Goal: Contribute content: Contribute content

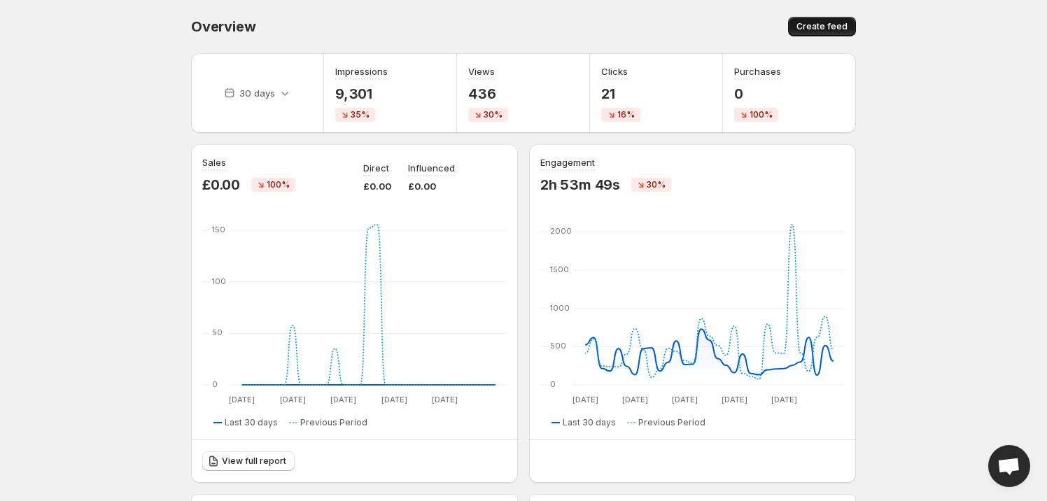
click at [824, 26] on span "Create feed" at bounding box center [821, 26] width 51 height 11
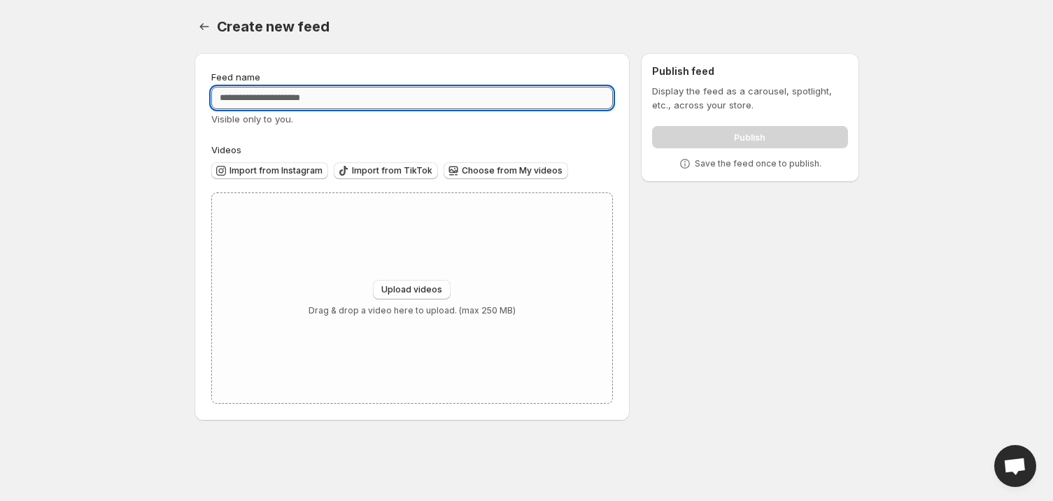
click at [444, 97] on input "Feed name" at bounding box center [412, 98] width 402 height 22
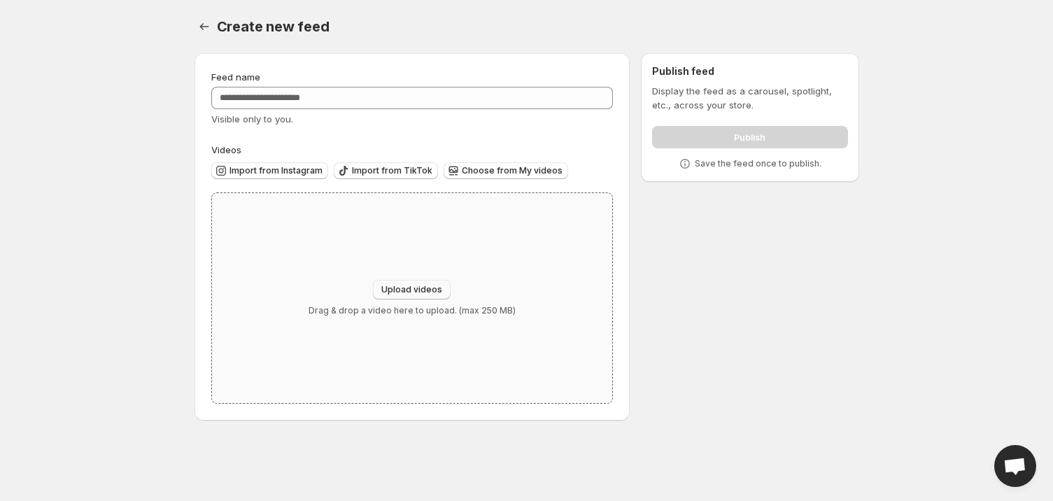
click at [435, 287] on span "Upload videos" at bounding box center [411, 289] width 61 height 11
type input "**********"
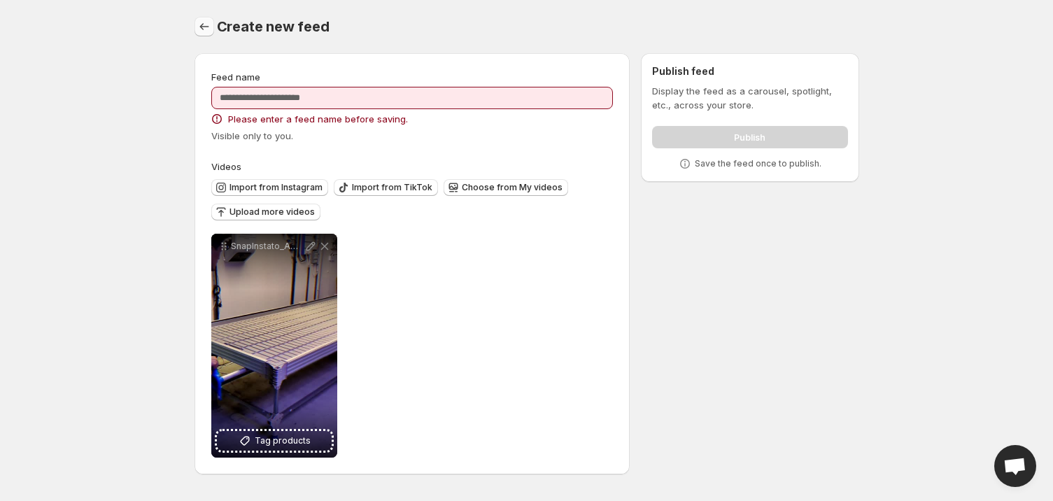
click at [206, 26] on icon "Settings" at bounding box center [204, 27] width 14 height 14
click at [200, 26] on icon "Settings" at bounding box center [204, 27] width 14 height 14
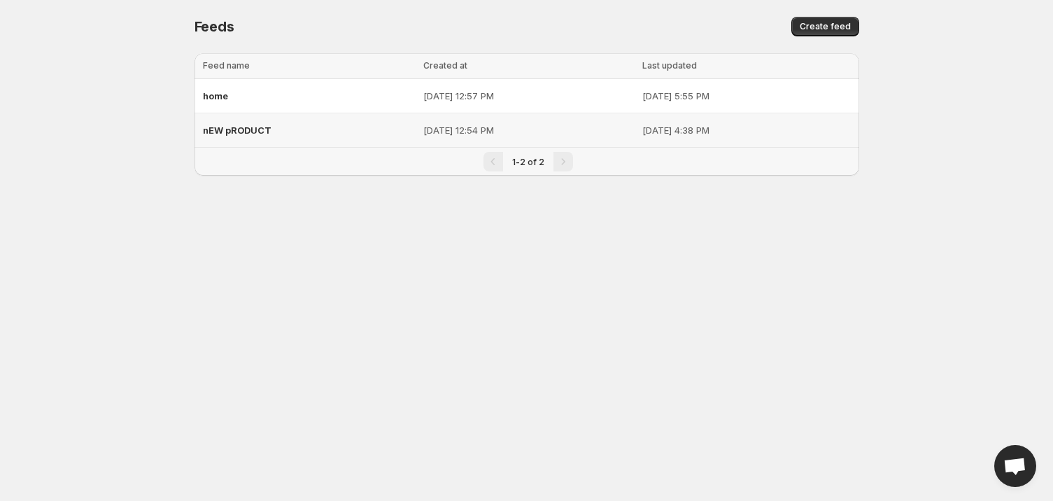
click at [226, 129] on span "nEW pRODUCT" at bounding box center [237, 130] width 69 height 11
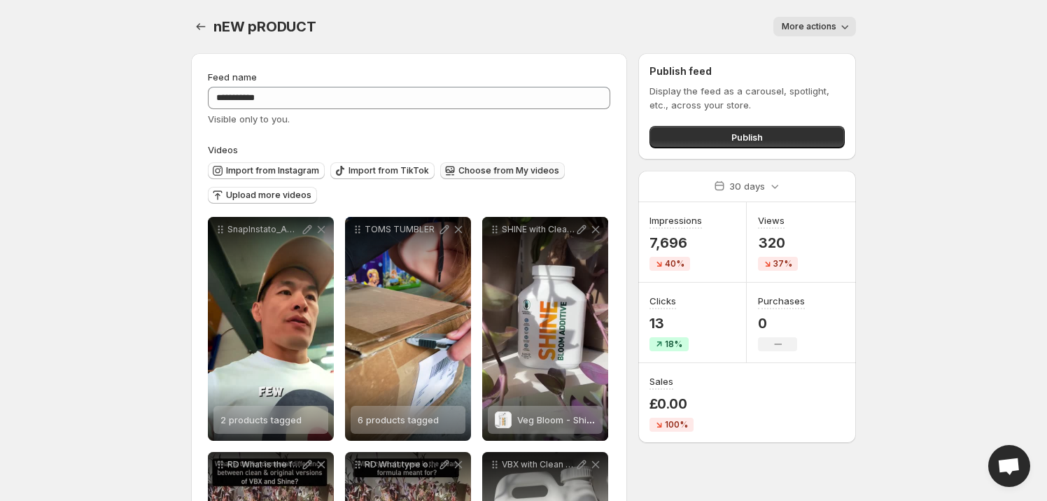
click at [507, 169] on span "Choose from My videos" at bounding box center [508, 170] width 101 height 11
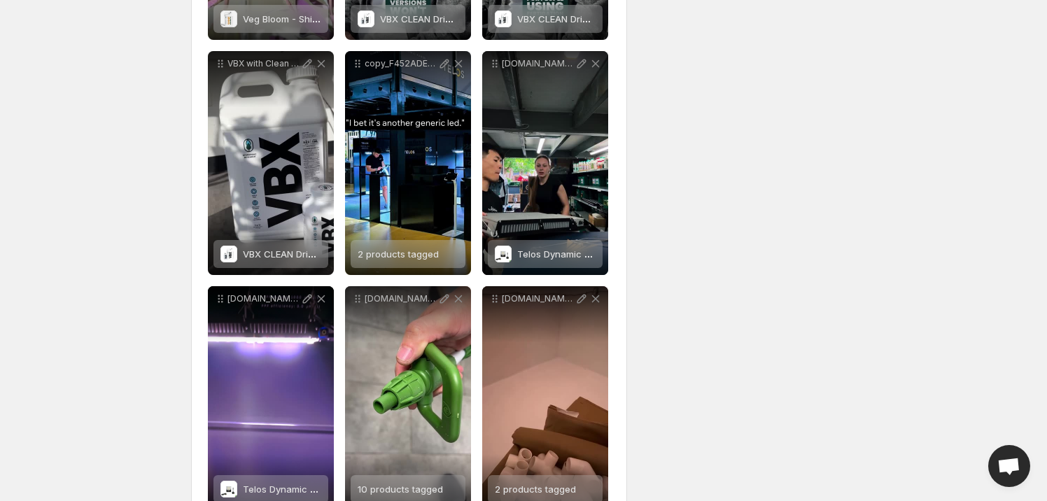
scroll to position [106, 0]
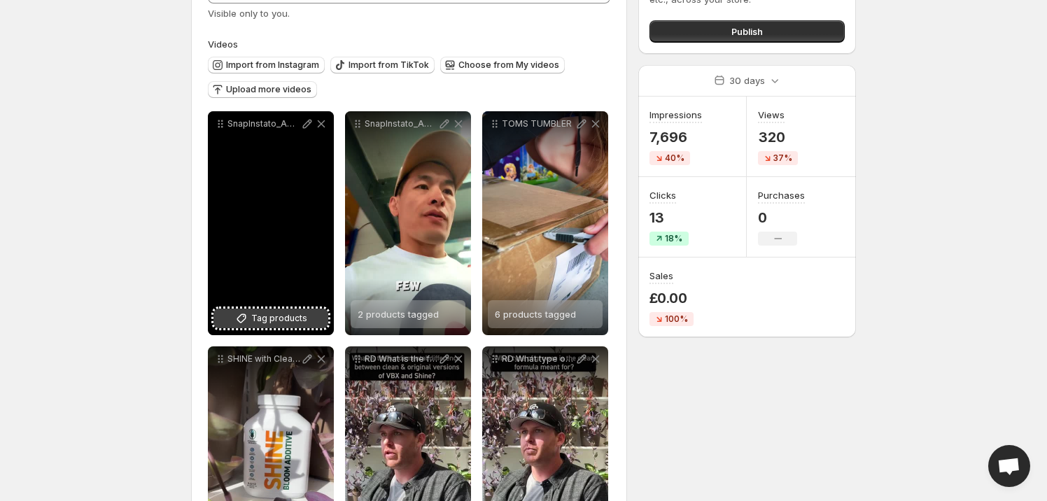
click at [265, 318] on span "Tag products" at bounding box center [279, 318] width 56 height 14
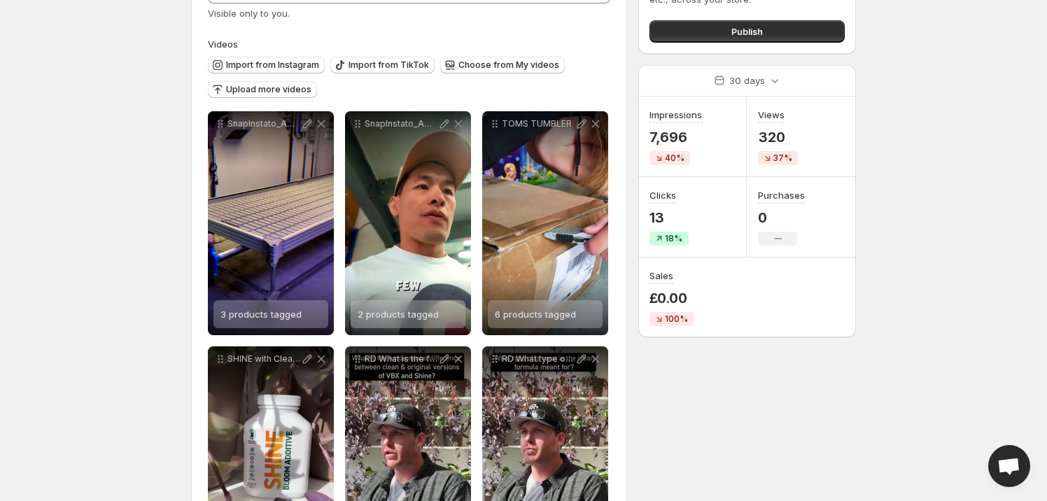
scroll to position [0, 0]
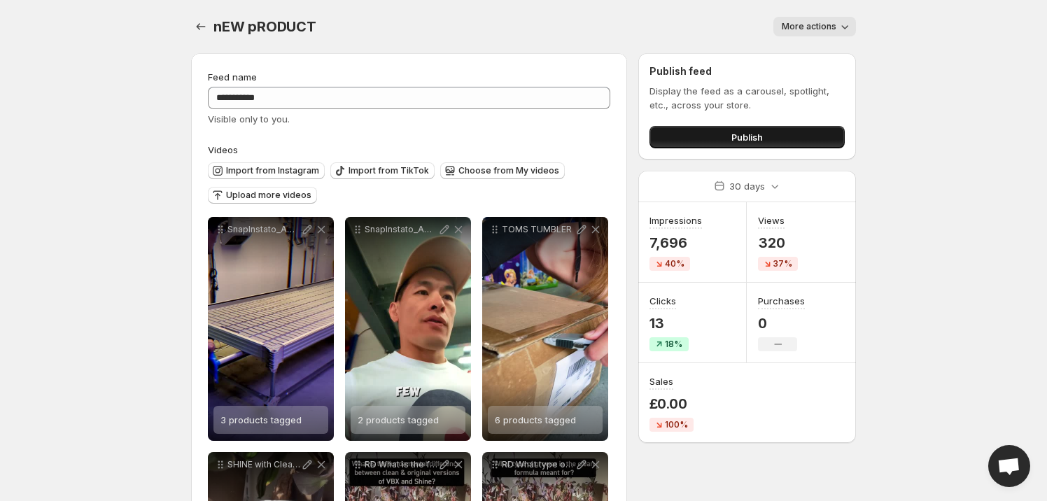
click at [785, 139] on button "Publish" at bounding box center [747, 137] width 195 height 22
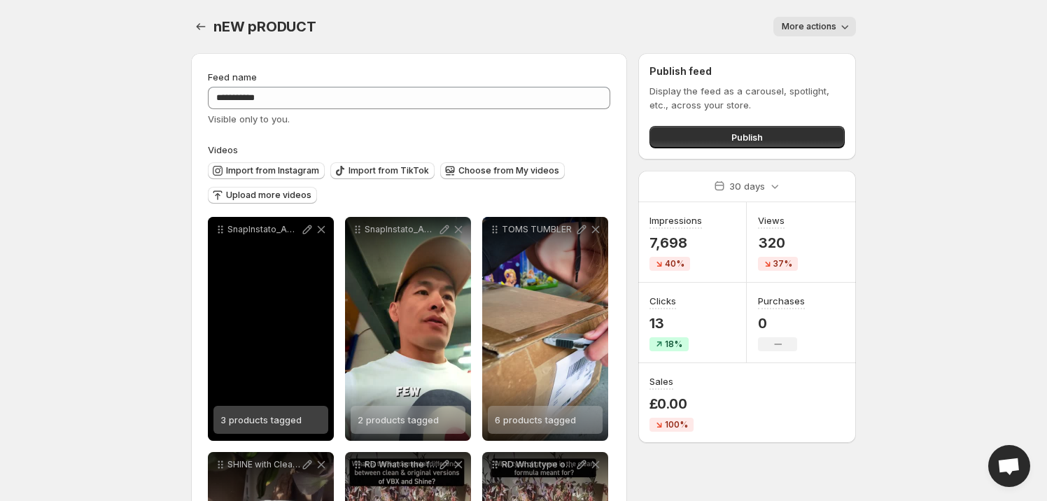
click at [291, 360] on div "SnapInstato_AQN7AbUJSYbdYWyQkRozmMFHHLezEcw7W3a7guSA1bL9rypM0sXJSYo_YQ4VaGFqUnm…" at bounding box center [271, 329] width 126 height 224
click at [281, 425] on span "3 products tagged" at bounding box center [260, 419] width 81 height 11
click at [309, 230] on icon at bounding box center [307, 229] width 9 height 9
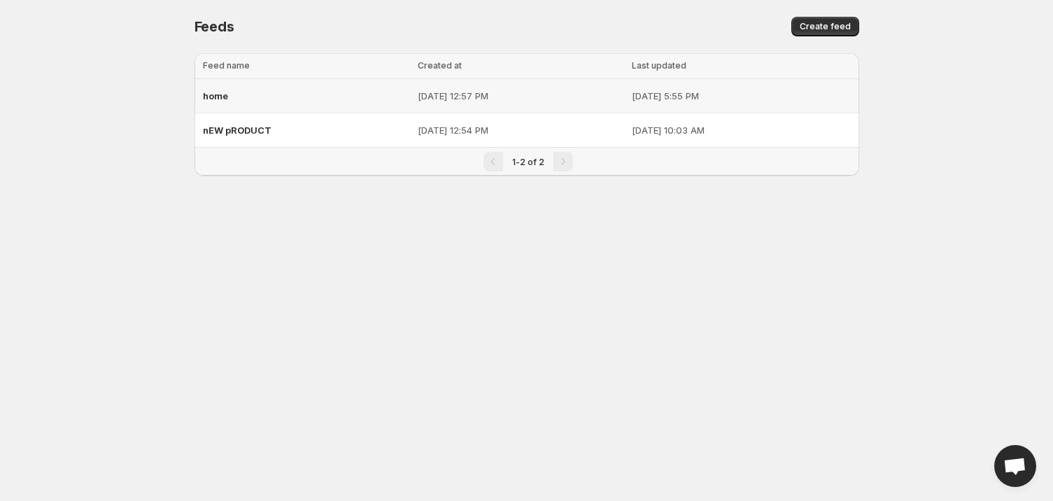
click at [218, 105] on div "home" at bounding box center [306, 95] width 207 height 25
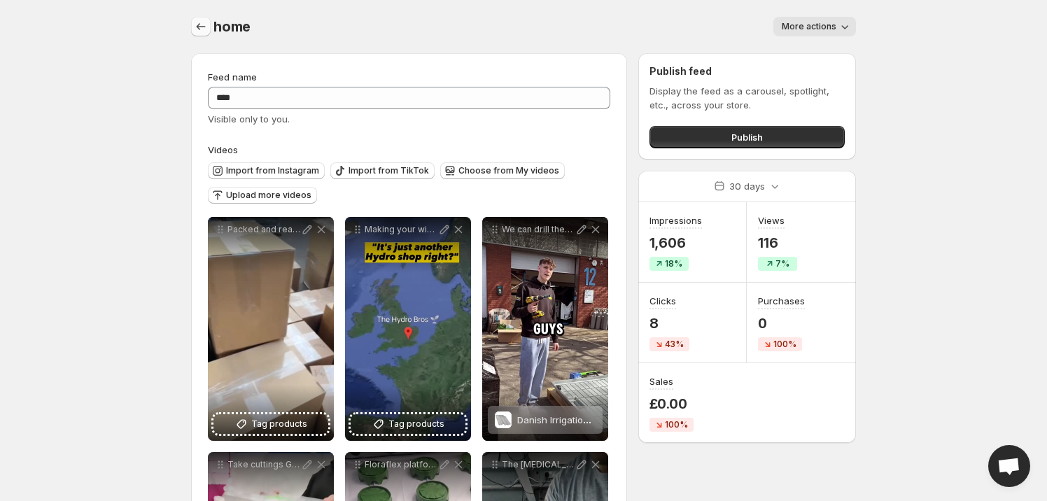
click at [197, 25] on icon "Settings" at bounding box center [201, 27] width 14 height 14
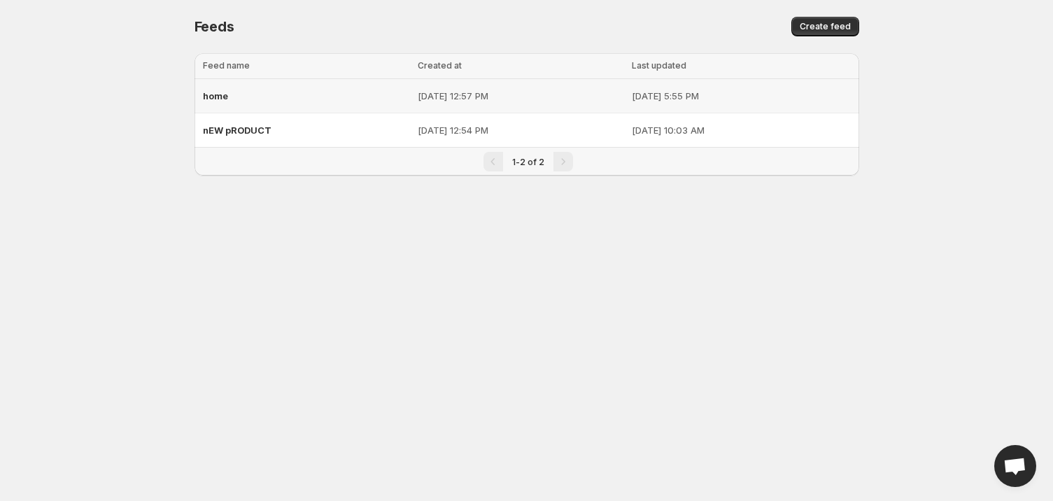
click at [223, 91] on span "home" at bounding box center [215, 95] width 25 height 11
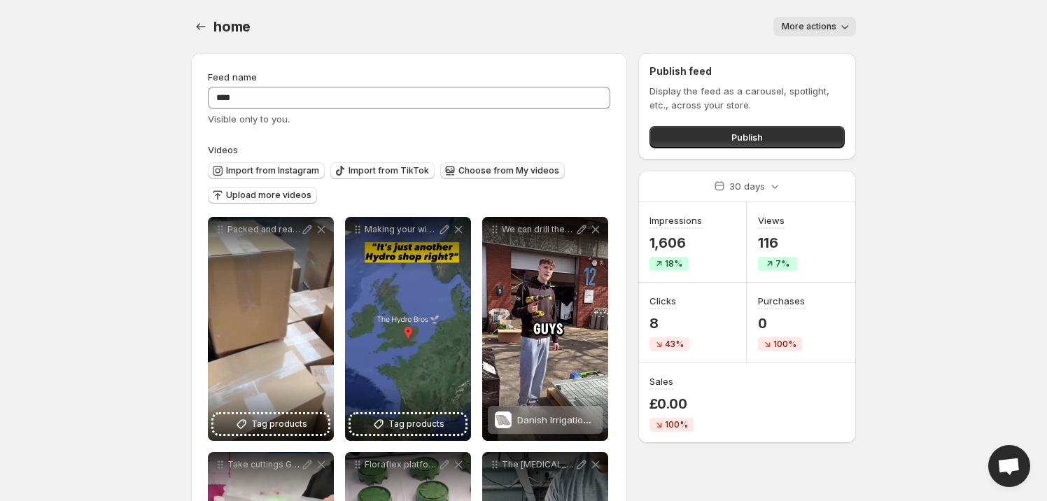
click at [515, 169] on span "Choose from My videos" at bounding box center [508, 170] width 101 height 11
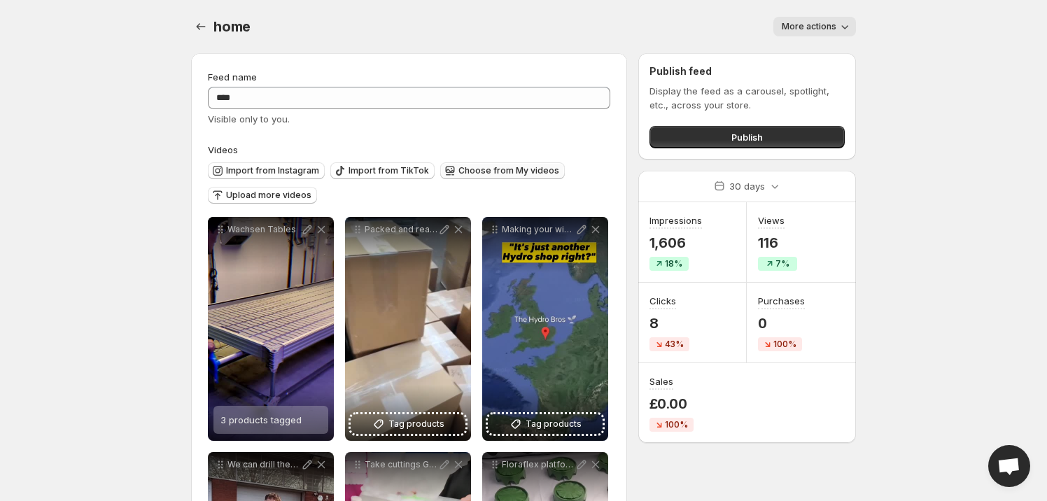
click at [493, 171] on span "Choose from My videos" at bounding box center [508, 170] width 101 height 11
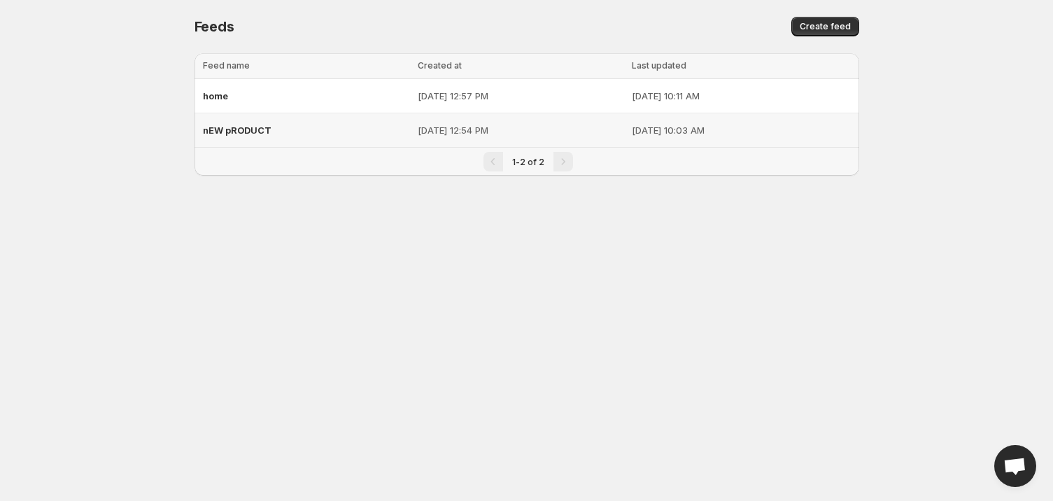
click at [222, 141] on div "nEW pRODUCT" at bounding box center [306, 130] width 207 height 25
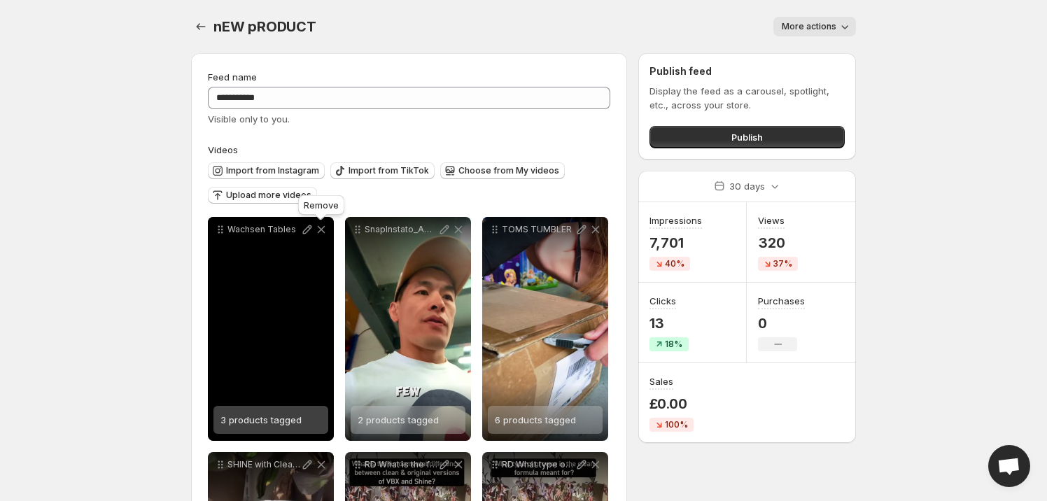
click at [321, 227] on icon at bounding box center [321, 230] width 14 height 14
